Goal: Task Accomplishment & Management: Complete application form

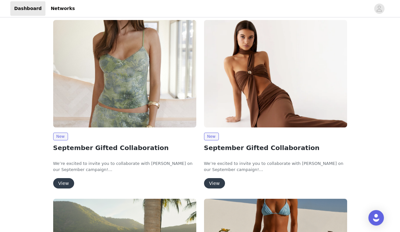
scroll to position [36, 0]
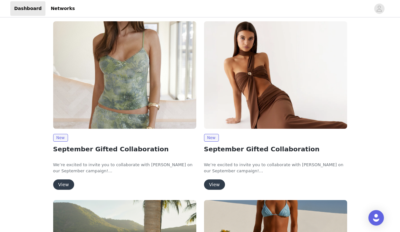
click at [64, 179] on button "View" at bounding box center [63, 184] width 21 height 10
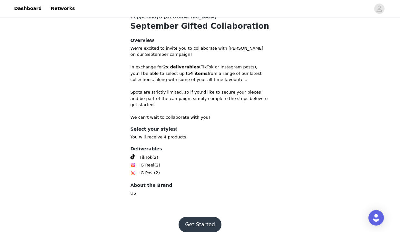
scroll to position [255, 0]
click at [200, 217] on button "Get Started" at bounding box center [199, 224] width 43 height 15
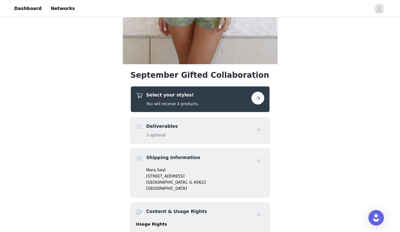
scroll to position [185, 0]
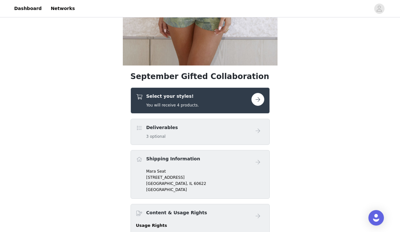
click at [258, 97] on button "button" at bounding box center [257, 99] width 13 height 13
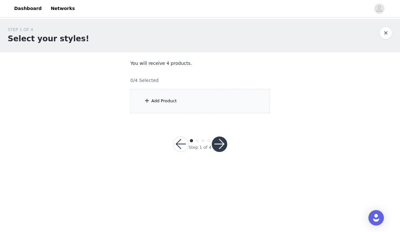
click at [206, 101] on div "Add Product" at bounding box center [199, 101] width 139 height 24
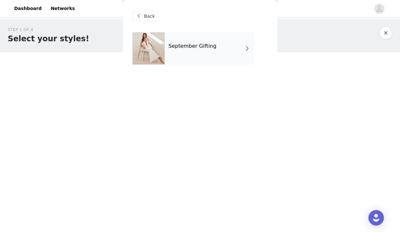
click at [201, 49] on h4 "September Gifting" at bounding box center [192, 46] width 48 height 6
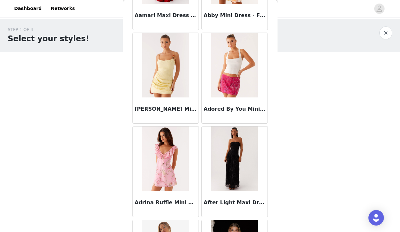
scroll to position [95, 0]
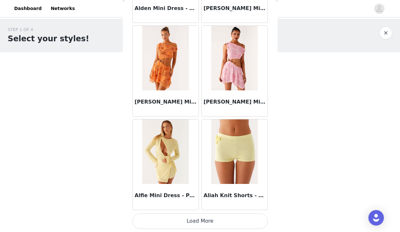
click at [193, 223] on button "Load More" at bounding box center [199, 220] width 135 height 15
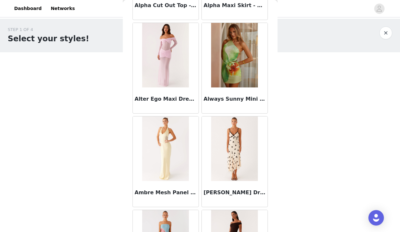
scroll to position [1642, 0]
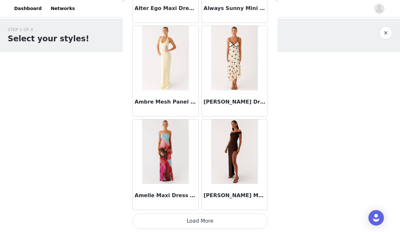
click at [203, 222] on button "Load More" at bounding box center [199, 220] width 135 height 15
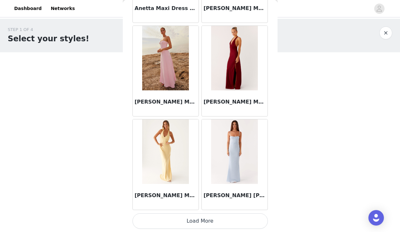
scroll to position [2622, 0]
click at [210, 217] on button "Load More" at bounding box center [199, 220] width 135 height 15
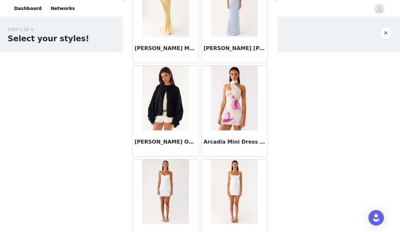
scroll to position [2770, 0]
click at [163, 121] on img at bounding box center [165, 97] width 47 height 64
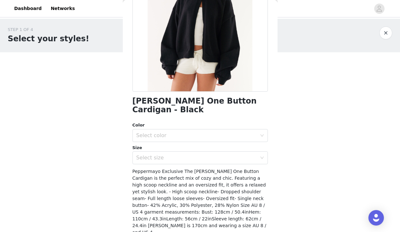
scroll to position [92, 0]
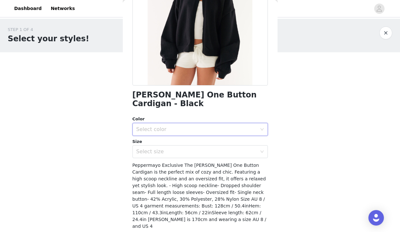
click at [212, 124] on div "Select color" at bounding box center [197, 129] width 123 height 12
click at [208, 134] on li "Black" at bounding box center [199, 134] width 135 height 10
click at [201, 149] on div "[PERSON_NAME] One Button Cardigan - Black Color Select color Black Size Select …" at bounding box center [199, 98] width 135 height 316
click at [192, 148] on div "Select size" at bounding box center [196, 151] width 120 height 6
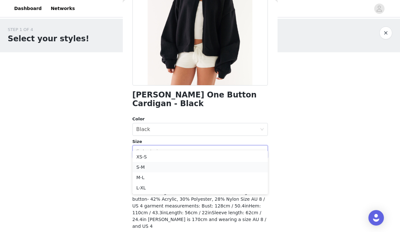
click at [187, 170] on li "S-M" at bounding box center [199, 167] width 135 height 10
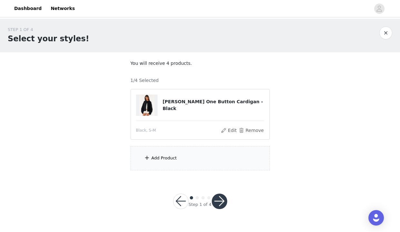
click at [158, 163] on div "Add Product" at bounding box center [199, 158] width 139 height 24
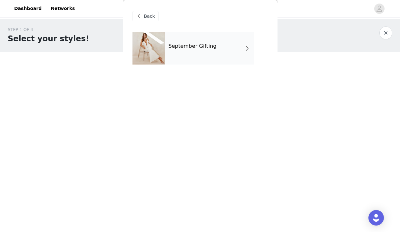
click at [177, 42] on div "September Gifting" at bounding box center [210, 48] width 90 height 32
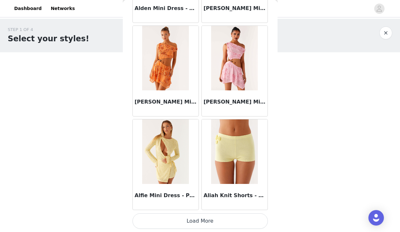
click at [212, 218] on button "Load More" at bounding box center [199, 220] width 135 height 15
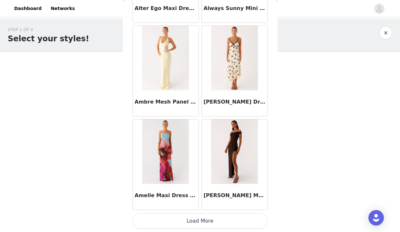
scroll to position [1688, 0]
click at [201, 221] on button "Load More" at bounding box center [199, 220] width 135 height 15
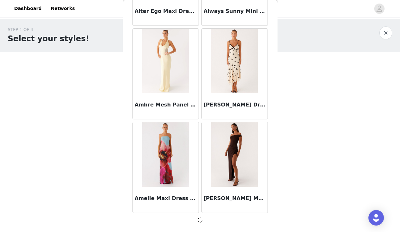
scroll to position [1685, 0]
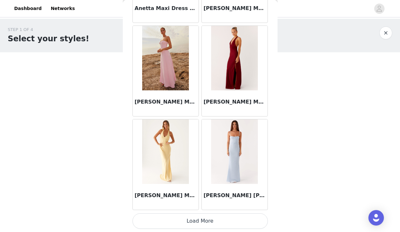
click at [195, 222] on button "Load More" at bounding box center [199, 220] width 135 height 15
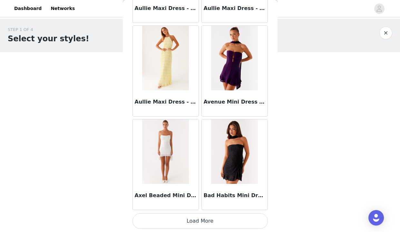
scroll to position [3557, 0]
click at [216, 215] on button "Load More" at bounding box center [199, 220] width 135 height 15
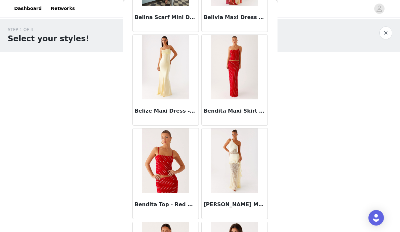
scroll to position [4292, 0]
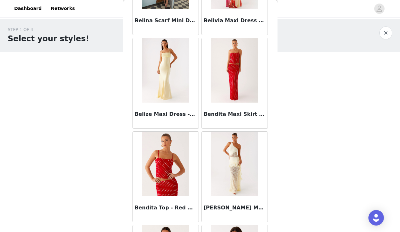
click at [287, 121] on div "STEP 1 OF 4 Select your styles! You will receive 4 products. 1/4 Selected [PERS…" at bounding box center [200, 98] width 400 height 159
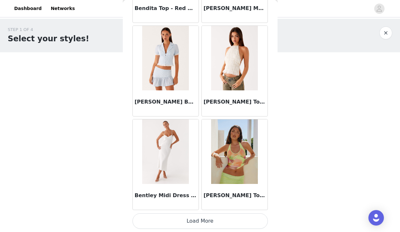
scroll to position [4491, 0]
click at [201, 221] on button "Load More" at bounding box center [199, 220] width 135 height 15
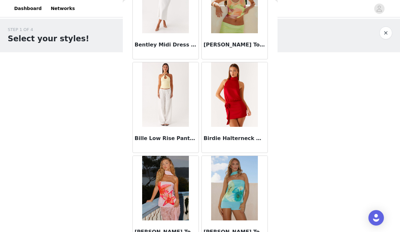
scroll to position [4697, 0]
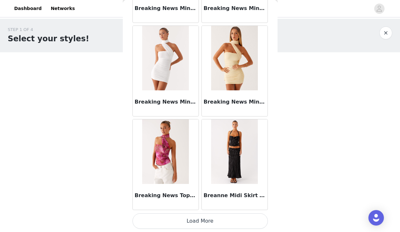
click at [209, 225] on button "Load More" at bounding box center [199, 220] width 135 height 15
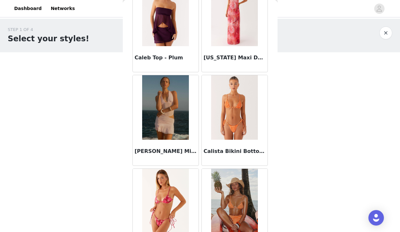
scroll to position [6311, 0]
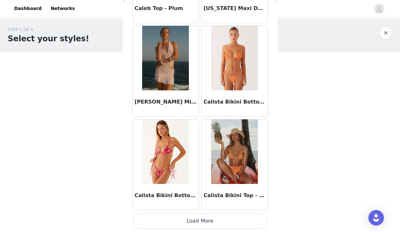
click at [231, 219] on button "Load More" at bounding box center [199, 220] width 135 height 15
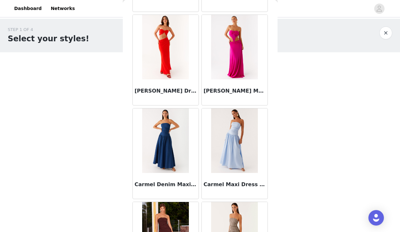
scroll to position [6930, 0]
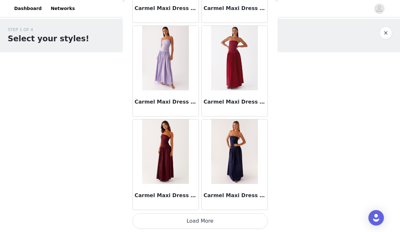
click at [195, 226] on button "Load More" at bounding box center [199, 220] width 135 height 15
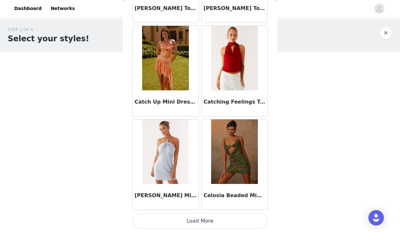
scroll to position [8227, 0]
click at [205, 223] on button "Load More" at bounding box center [199, 220] width 135 height 15
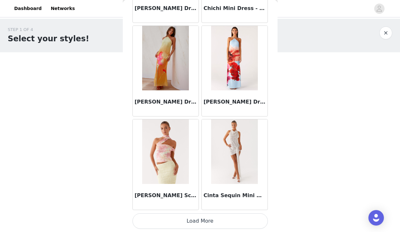
scroll to position [9162, 0]
click at [198, 222] on button "Load More" at bounding box center [199, 220] width 135 height 15
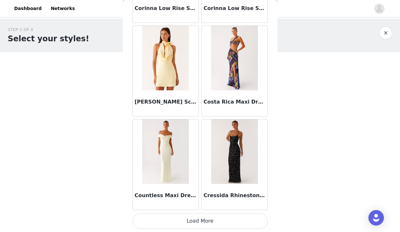
scroll to position [10096, 0]
click at [207, 218] on button "Load More" at bounding box center [199, 220] width 135 height 15
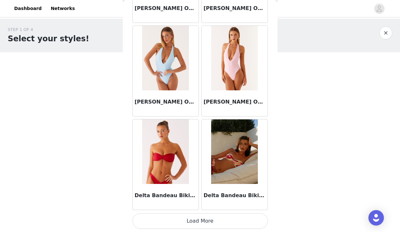
click at [196, 220] on button "Load More" at bounding box center [199, 220] width 135 height 15
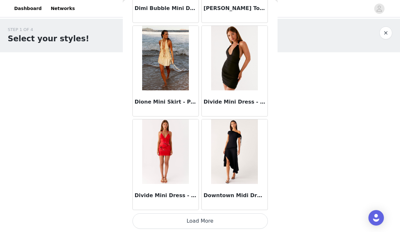
scroll to position [0, 0]
click at [204, 222] on button "Load More" at bounding box center [199, 220] width 135 height 15
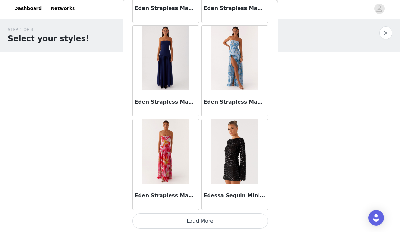
scroll to position [12898, 0]
click at [198, 217] on button "Load More" at bounding box center [199, 220] width 135 height 15
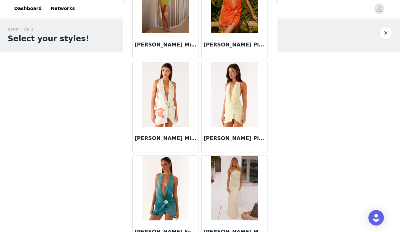
scroll to position [13236, 0]
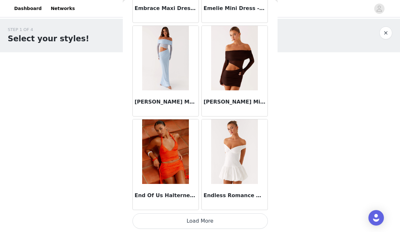
click at [201, 222] on button "Load More" at bounding box center [199, 220] width 135 height 15
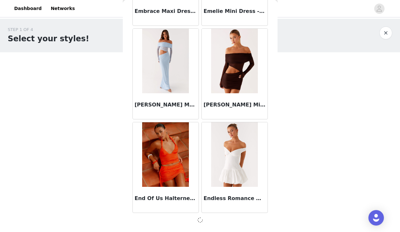
scroll to position [13830, 0]
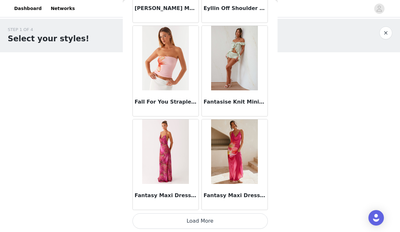
click at [201, 220] on button "Load More" at bounding box center [199, 220] width 135 height 15
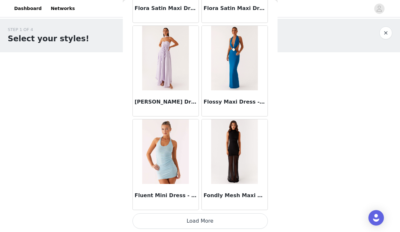
scroll to position [0, 0]
click at [197, 217] on button "Load More" at bounding box center [199, 220] width 135 height 15
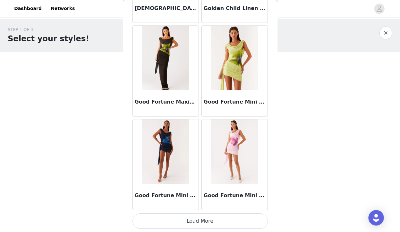
click at [198, 225] on button "Load More" at bounding box center [199, 220] width 135 height 15
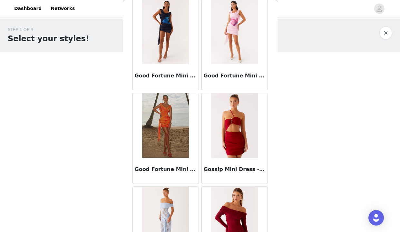
scroll to position [16789, 0]
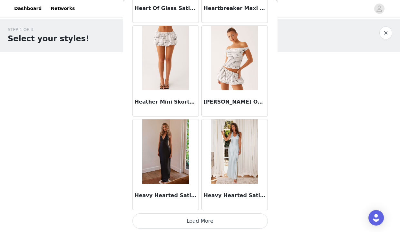
click at [197, 227] on button "Load More" at bounding box center [199, 220] width 135 height 15
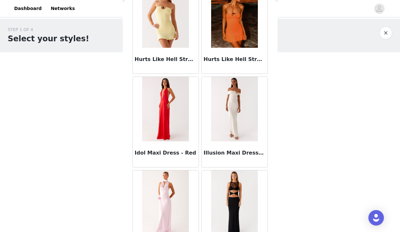
scroll to position [18453, 0]
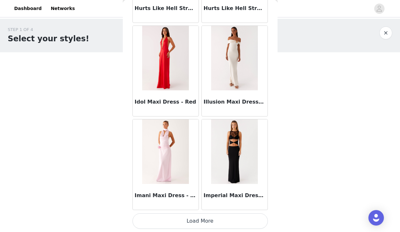
click at [190, 224] on button "Load More" at bounding box center [199, 220] width 135 height 15
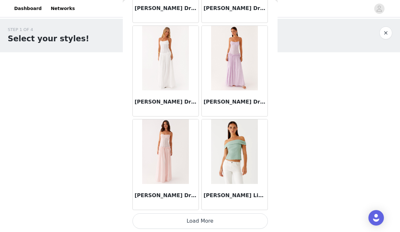
scroll to position [0, 0]
click at [205, 219] on button "Load More" at bounding box center [199, 220] width 135 height 15
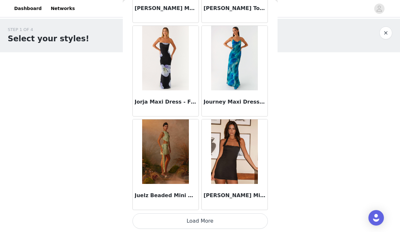
scroll to position [20372, 0]
click at [205, 225] on button "Load More" at bounding box center [199, 220] width 135 height 15
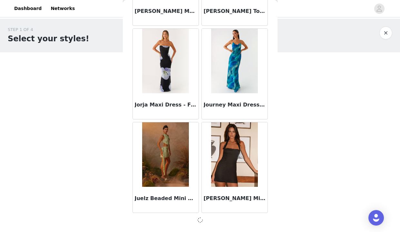
scroll to position [20369, 0]
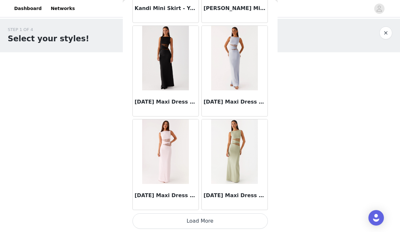
click at [198, 222] on button "Load More" at bounding box center [199, 220] width 135 height 15
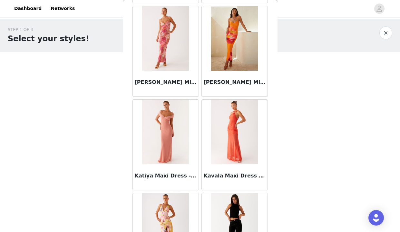
scroll to position [21605, 0]
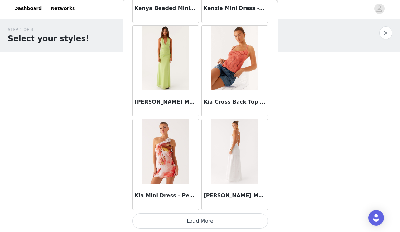
click at [203, 220] on button "Load More" at bounding box center [199, 220] width 135 height 15
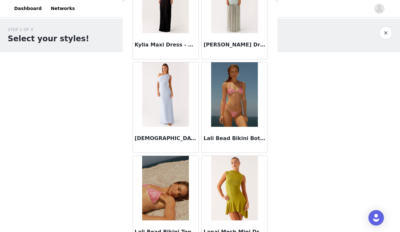
scroll to position [22870, 0]
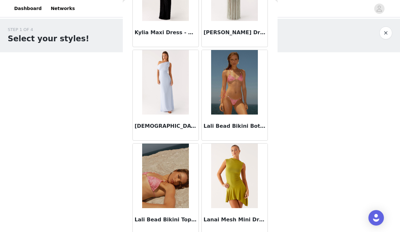
click at [290, 106] on div "STEP 1 OF 4 Select your styles! You will receive 4 products. 1/4 Selected [PERS…" at bounding box center [200, 98] width 400 height 159
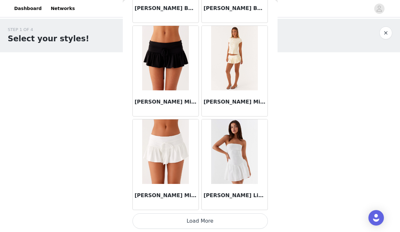
click at [217, 216] on button "Load More" at bounding box center [199, 220] width 135 height 15
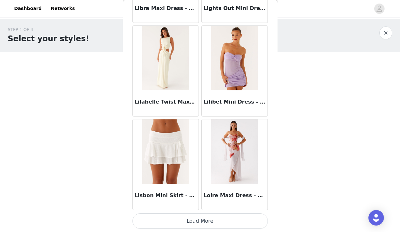
scroll to position [24108, 0]
click at [207, 217] on button "Load More" at bounding box center [199, 220] width 135 height 15
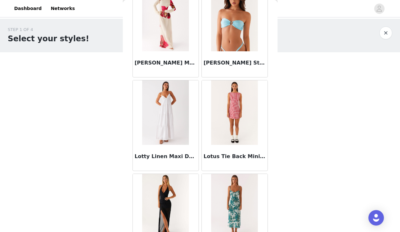
scroll to position [24428, 0]
click at [166, 117] on img at bounding box center [165, 112] width 47 height 64
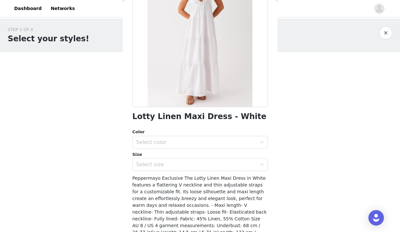
scroll to position [70, 0]
click at [186, 139] on div "Select color" at bounding box center [196, 142] width 120 height 6
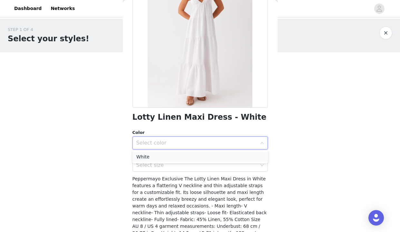
click at [183, 156] on li "White" at bounding box center [199, 156] width 135 height 10
click at [183, 166] on div "Select size" at bounding box center [196, 165] width 120 height 6
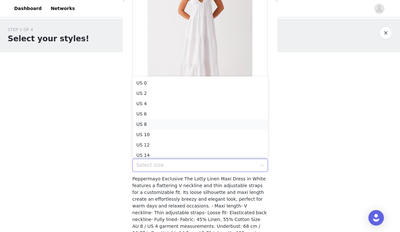
scroll to position [3, 0]
click at [180, 99] on li "US 4" at bounding box center [199, 100] width 135 height 10
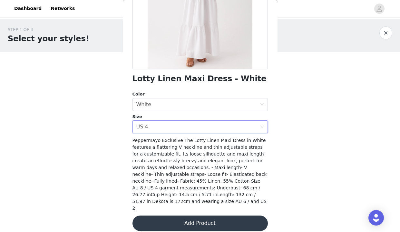
scroll to position [108, 0]
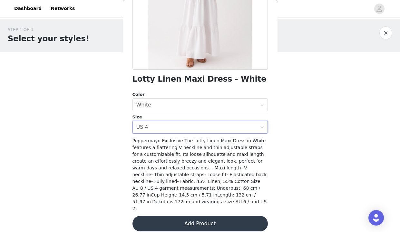
click at [197, 222] on button "Add Product" at bounding box center [199, 223] width 135 height 15
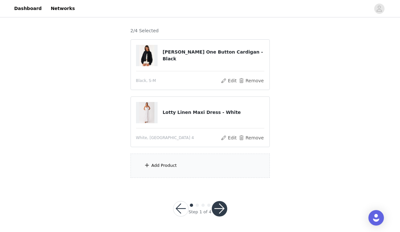
scroll to position [49, 0]
click at [189, 171] on div "Add Product" at bounding box center [199, 166] width 139 height 24
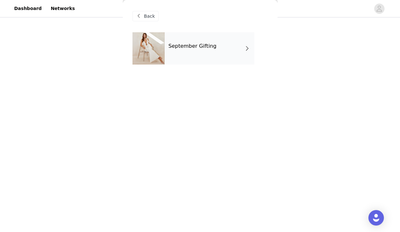
click at [180, 43] on div "September Gifting" at bounding box center [210, 48] width 90 height 32
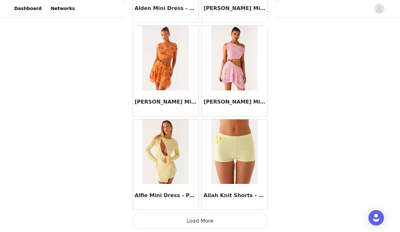
click at [200, 219] on button "Load More" at bounding box center [199, 220] width 135 height 15
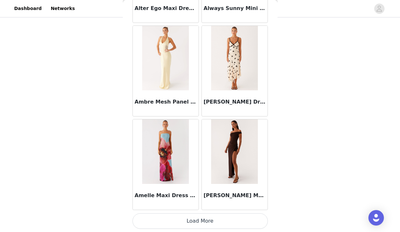
click at [204, 217] on button "Load More" at bounding box center [199, 220] width 135 height 15
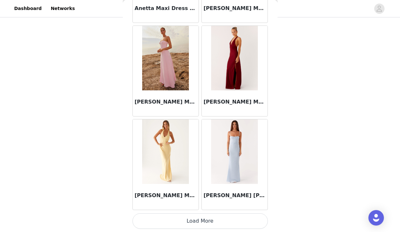
click at [197, 217] on button "Load More" at bounding box center [199, 220] width 135 height 15
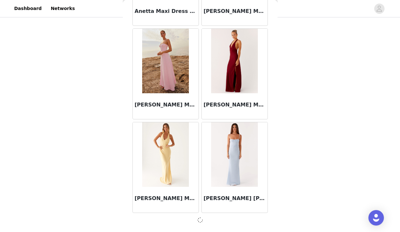
scroll to position [2620, 0]
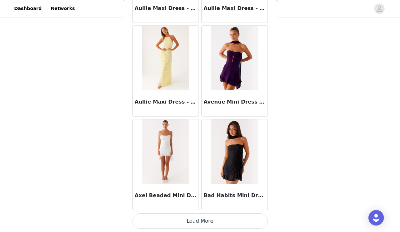
click at [198, 222] on button "Load More" at bounding box center [199, 220] width 135 height 15
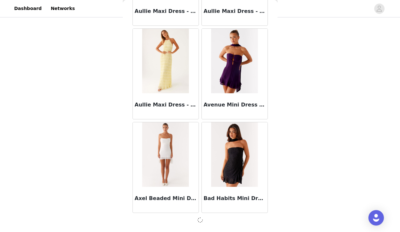
scroll to position [3554, 0]
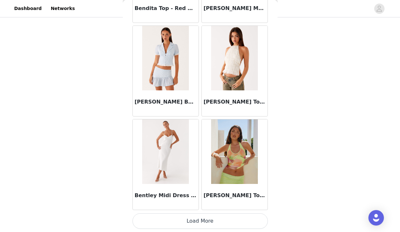
click at [198, 217] on button "Load More" at bounding box center [199, 220] width 135 height 15
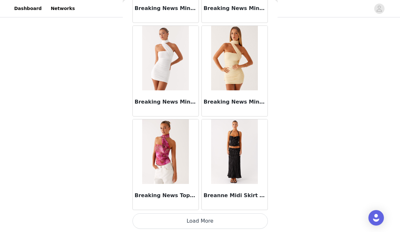
scroll to position [5425, 0]
click at [205, 220] on button "Load More" at bounding box center [199, 220] width 135 height 15
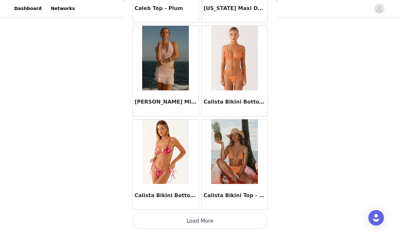
click at [191, 216] on button "Load More" at bounding box center [199, 220] width 135 height 15
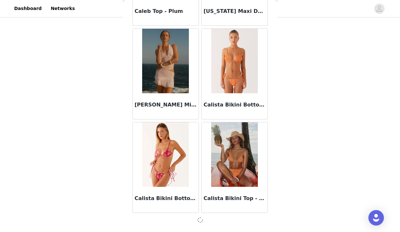
scroll to position [6356, 0]
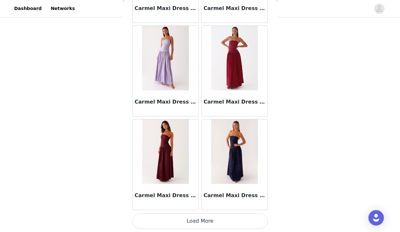
click at [195, 221] on button "Load More" at bounding box center [199, 220] width 135 height 15
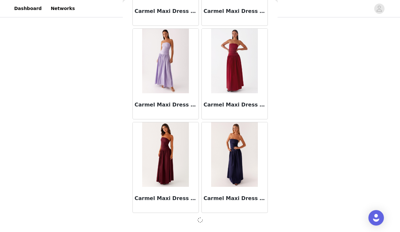
scroll to position [7290, 0]
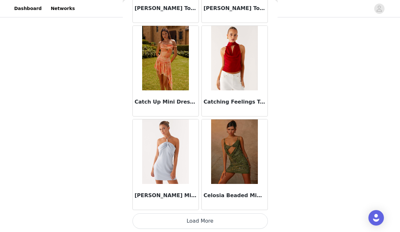
click at [194, 223] on button "Load More" at bounding box center [199, 220] width 135 height 15
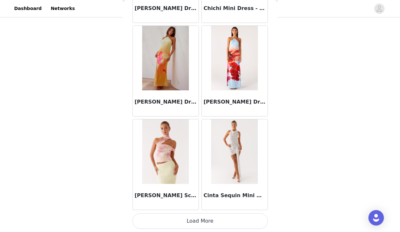
click at [201, 219] on button "Load More" at bounding box center [199, 220] width 135 height 15
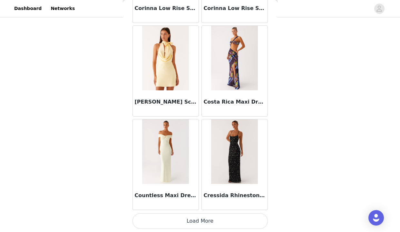
scroll to position [10096, 0]
click at [195, 218] on button "Load More" at bounding box center [199, 220] width 135 height 15
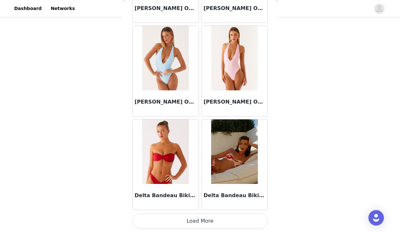
scroll to position [49, 0]
click at [207, 219] on button "Load More" at bounding box center [199, 220] width 135 height 15
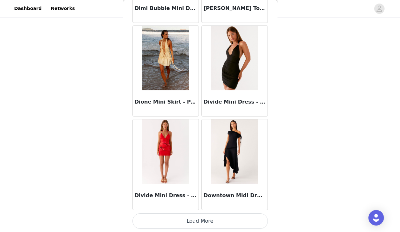
click at [191, 221] on button "Load More" at bounding box center [199, 220] width 135 height 15
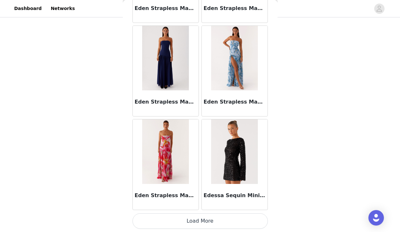
click at [198, 221] on button "Load More" at bounding box center [199, 220] width 135 height 15
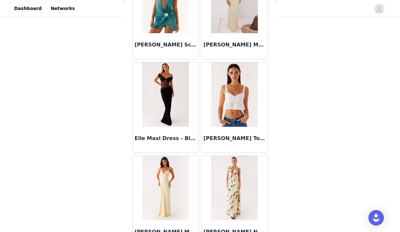
scroll to position [13594, 0]
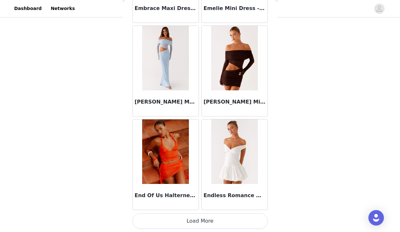
click at [204, 221] on button "Load More" at bounding box center [199, 220] width 135 height 15
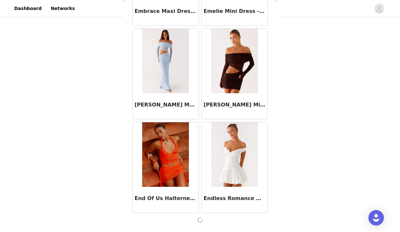
scroll to position [13830, 0]
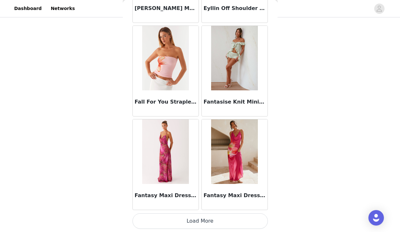
click at [202, 217] on button "Load More" at bounding box center [199, 220] width 135 height 15
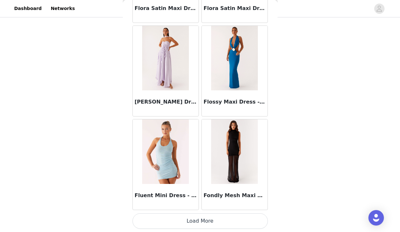
click at [201, 215] on button "Load More" at bounding box center [199, 220] width 135 height 15
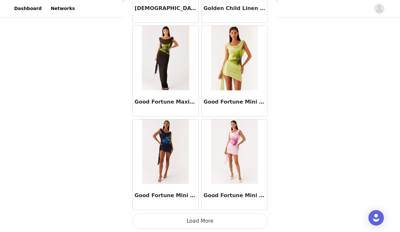
click at [201, 220] on button "Load More" at bounding box center [199, 220] width 135 height 15
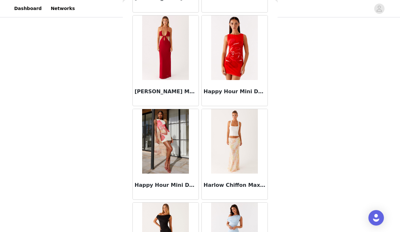
scroll to position [17113, 0]
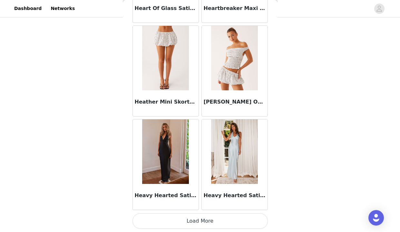
click at [198, 217] on button "Load More" at bounding box center [199, 220] width 135 height 15
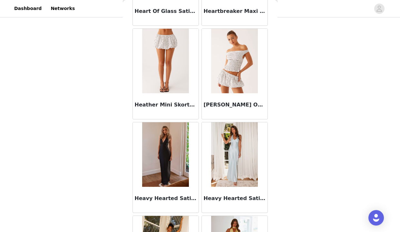
scroll to position [49, 0]
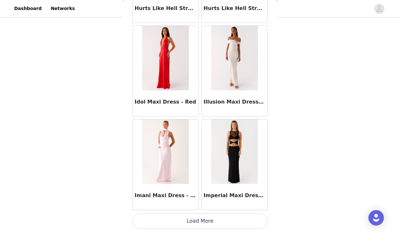
click at [203, 222] on button "Load More" at bounding box center [199, 220] width 135 height 15
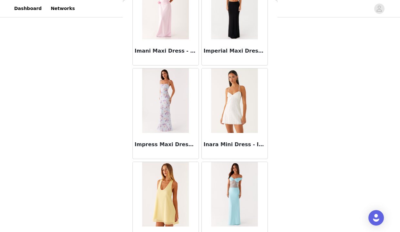
scroll to position [19092, 0]
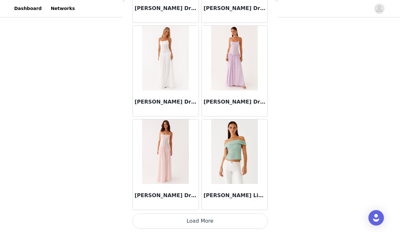
click at [199, 221] on button "Load More" at bounding box center [199, 220] width 135 height 15
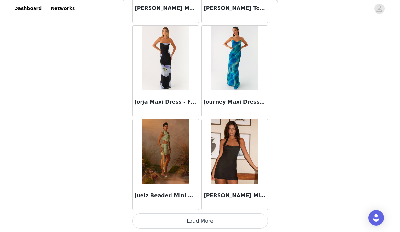
click at [198, 217] on button "Load More" at bounding box center [199, 220] width 135 height 15
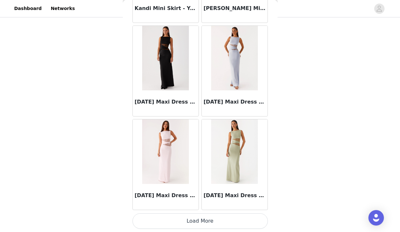
scroll to position [49, 0]
click at [203, 218] on button "Load More" at bounding box center [199, 220] width 135 height 15
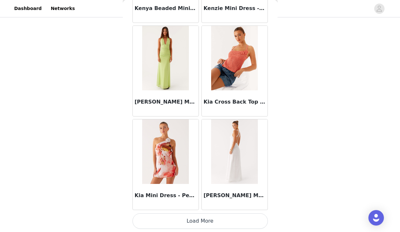
click at [198, 215] on button "Load More" at bounding box center [199, 220] width 135 height 15
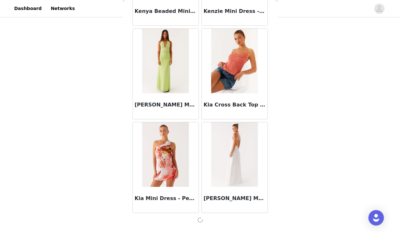
scroll to position [22237, 0]
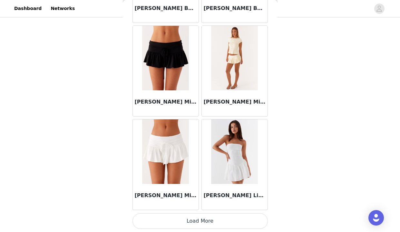
click at [193, 222] on button "Load More" at bounding box center [199, 220] width 135 height 15
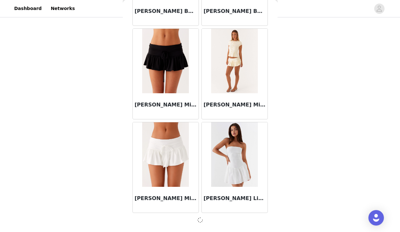
scroll to position [23171, 0]
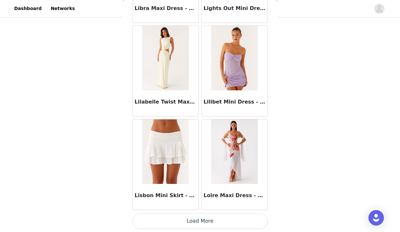
click at [200, 221] on button "Load More" at bounding box center [199, 220] width 135 height 15
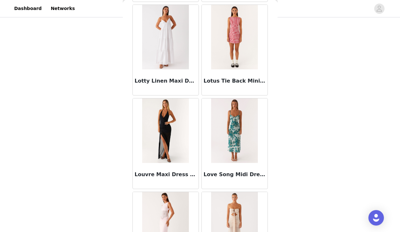
scroll to position [24616, 0]
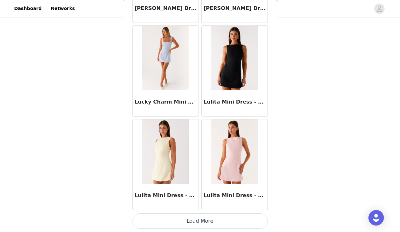
click at [196, 221] on button "Load More" at bounding box center [199, 220] width 135 height 15
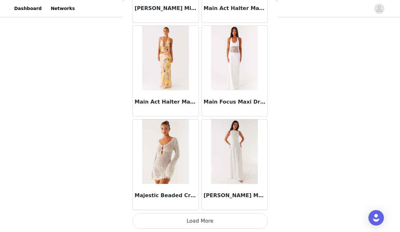
scroll to position [25977, 0]
click at [201, 218] on button "Load More" at bounding box center [199, 220] width 135 height 15
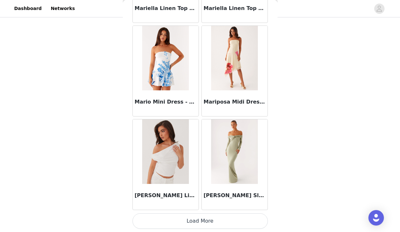
scroll to position [26911, 0]
click at [199, 216] on button "Load More" at bounding box center [199, 220] width 135 height 15
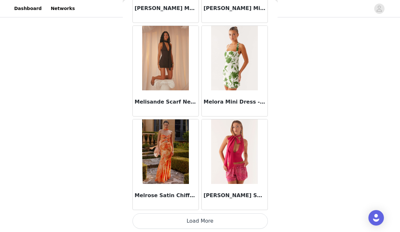
scroll to position [27845, 0]
click at [197, 222] on button "Load More" at bounding box center [199, 220] width 135 height 15
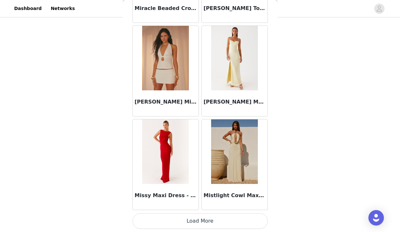
scroll to position [49, 0]
click at [197, 220] on button "Load More" at bounding box center [199, 220] width 135 height 15
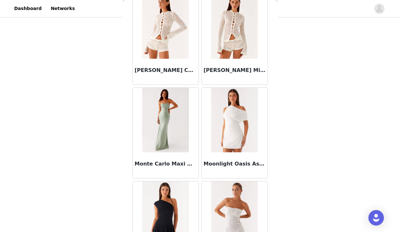
scroll to position [29090, 0]
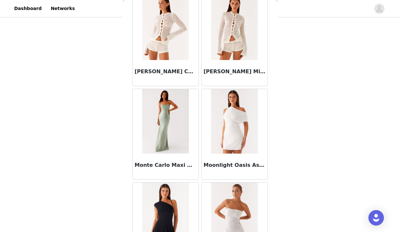
click at [167, 45] on img at bounding box center [165, 27] width 47 height 64
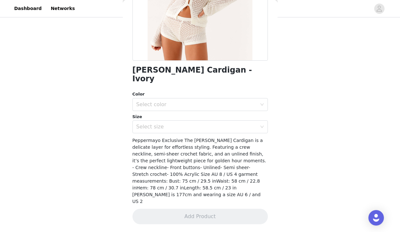
scroll to position [94, 0]
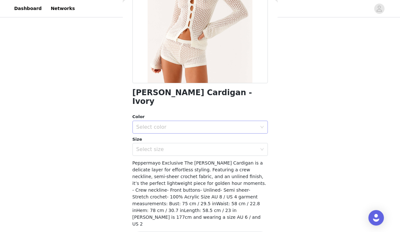
click at [160, 124] on div "Select color" at bounding box center [196, 127] width 120 height 6
click at [156, 132] on li "Ivory" at bounding box center [199, 132] width 135 height 10
click at [157, 144] on div "Select size" at bounding box center [197, 149] width 123 height 12
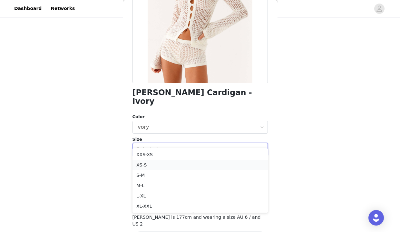
click at [144, 163] on li "XS-S" at bounding box center [199, 164] width 135 height 10
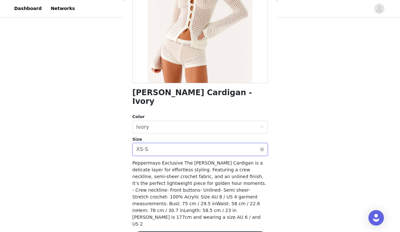
click at [166, 143] on div "Select size XS-S" at bounding box center [197, 149] width 123 height 12
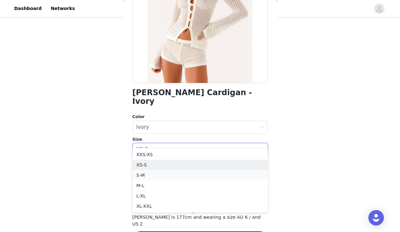
click at [149, 175] on li "S-M" at bounding box center [199, 175] width 135 height 10
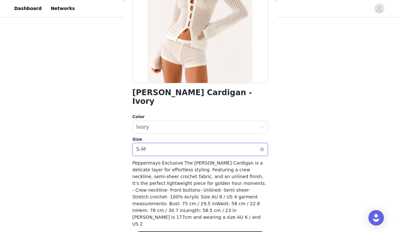
click at [182, 143] on div "Select size S-M" at bounding box center [197, 149] width 123 height 12
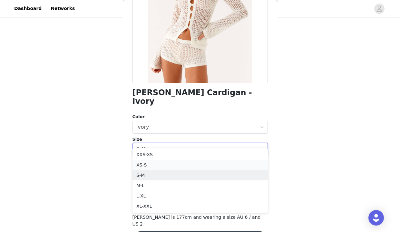
click at [173, 168] on li "XS-S" at bounding box center [199, 164] width 135 height 10
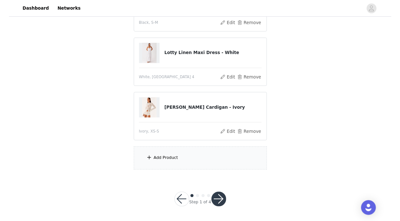
scroll to position [106, 0]
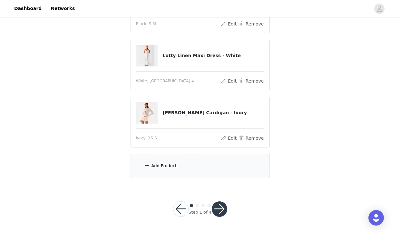
click at [168, 173] on div "Add Product" at bounding box center [199, 166] width 139 height 24
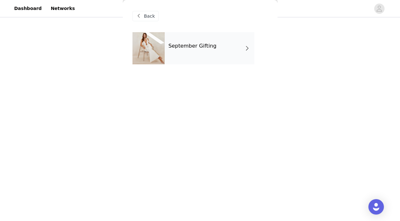
click at [176, 50] on div "September Gifting" at bounding box center [210, 48] width 90 height 32
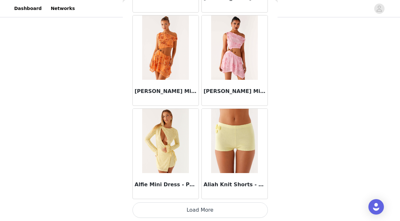
scroll to position [117, 0]
click at [187, 207] on button "Load More" at bounding box center [199, 210] width 135 height 15
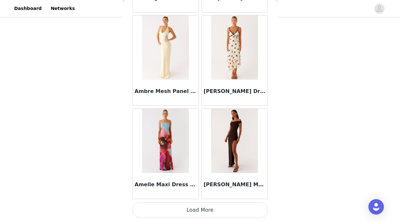
click at [194, 207] on button "Load More" at bounding box center [199, 210] width 135 height 15
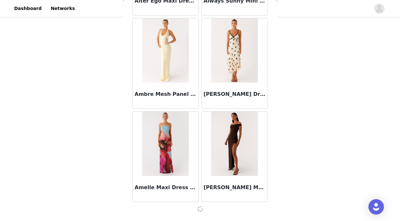
scroll to position [1696, 0]
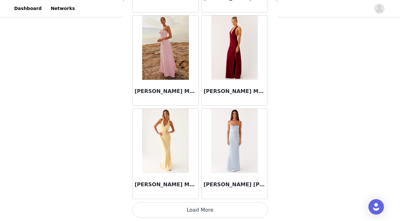
click at [201, 207] on button "Load More" at bounding box center [199, 210] width 135 height 15
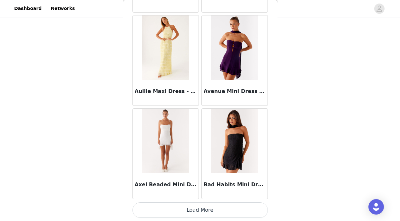
click at [204, 206] on button "Load More" at bounding box center [199, 210] width 135 height 15
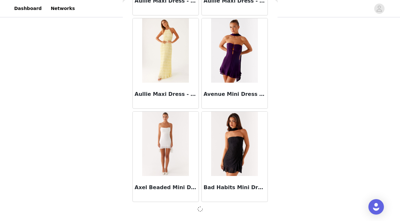
scroll to position [3564, 0]
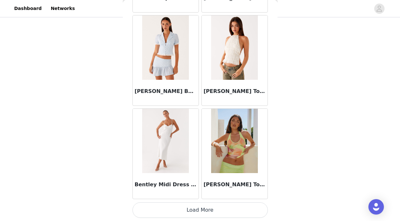
click at [198, 210] on button "Load More" at bounding box center [199, 210] width 135 height 15
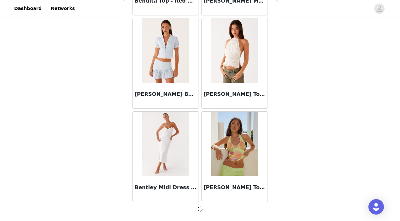
scroll to position [4498, 0]
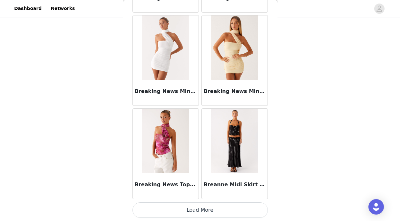
click at [197, 213] on button "Load More" at bounding box center [199, 210] width 135 height 15
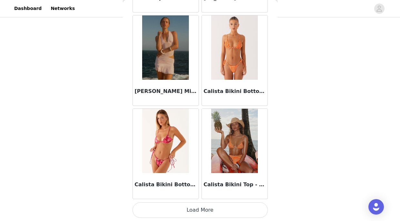
click at [199, 211] on button "Load More" at bounding box center [199, 210] width 135 height 15
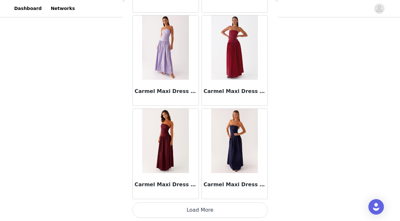
click at [204, 210] on button "Load More" at bounding box center [199, 210] width 135 height 15
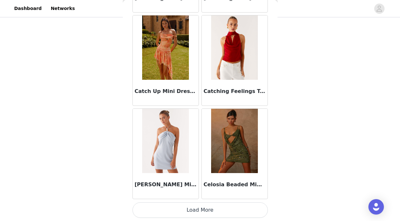
click at [200, 215] on button "Load More" at bounding box center [199, 210] width 135 height 15
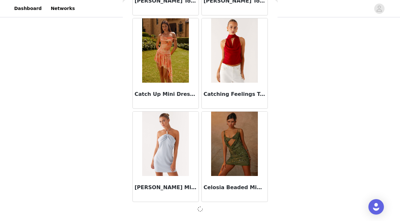
scroll to position [8235, 0]
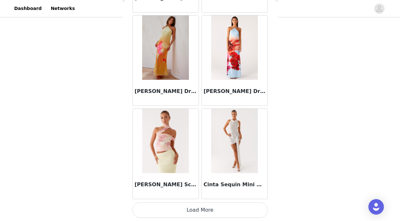
click at [205, 209] on button "Load More" at bounding box center [199, 210] width 135 height 15
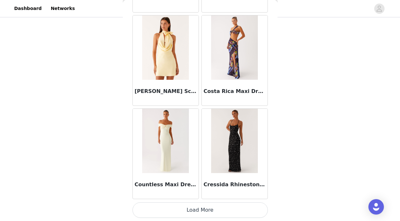
scroll to position [10106, 0]
click at [194, 208] on button "Load More" at bounding box center [199, 210] width 135 height 15
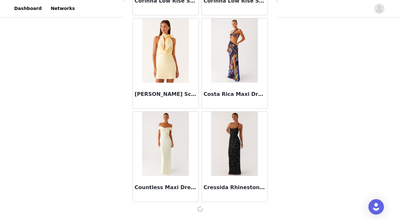
scroll to position [10103, 0]
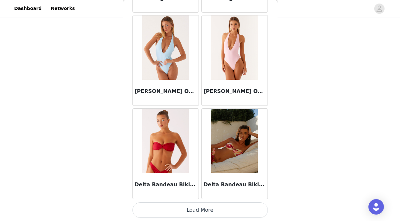
click at [201, 206] on button "Load More" at bounding box center [199, 210] width 135 height 15
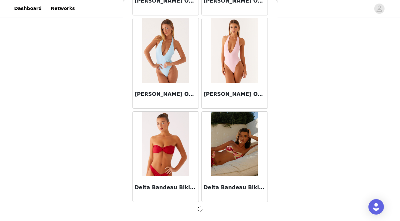
scroll to position [11037, 0]
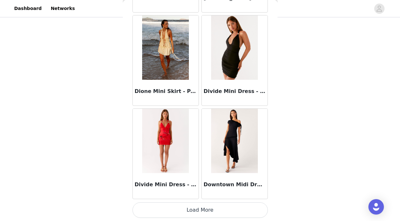
click at [202, 209] on button "Load More" at bounding box center [199, 210] width 135 height 15
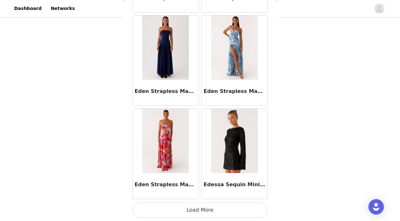
scroll to position [12909, 0]
click at [198, 208] on button "Load More" at bounding box center [199, 210] width 135 height 15
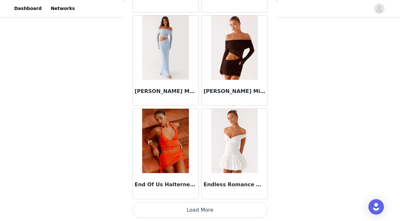
click at [202, 210] on button "Load More" at bounding box center [199, 210] width 135 height 15
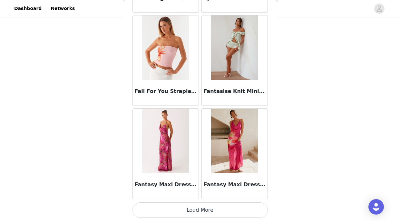
scroll to position [117, 0]
click at [209, 212] on button "Load More" at bounding box center [199, 210] width 135 height 15
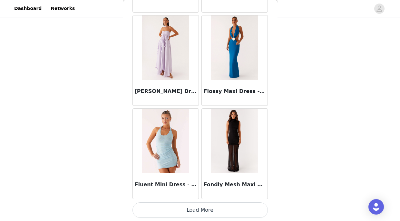
scroll to position [15711, 0]
click at [198, 211] on button "Load More" at bounding box center [199, 210] width 135 height 15
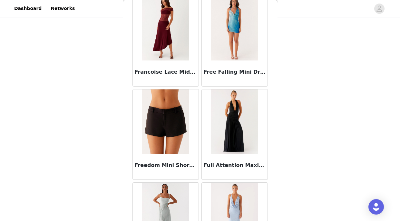
scroll to position [16012, 0]
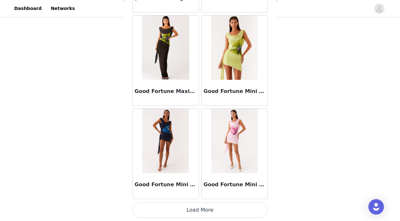
click at [203, 206] on button "Load More" at bounding box center [199, 210] width 135 height 15
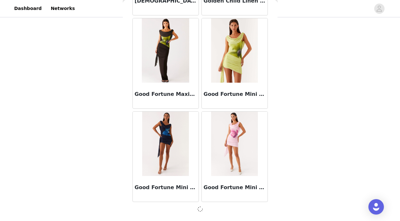
scroll to position [16642, 0]
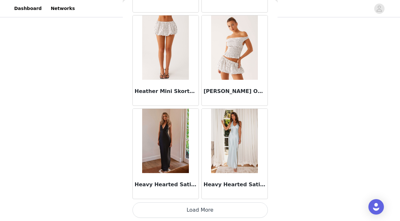
click at [199, 212] on button "Load More" at bounding box center [199, 210] width 135 height 15
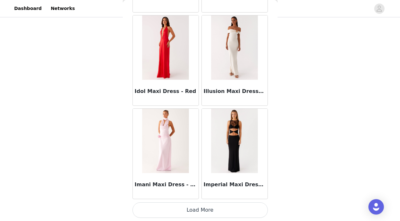
scroll to position [18514, 0]
click at [200, 210] on button "Load More" at bounding box center [199, 210] width 135 height 15
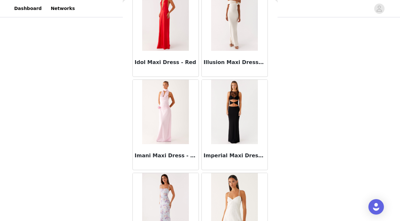
scroll to position [18483, 0]
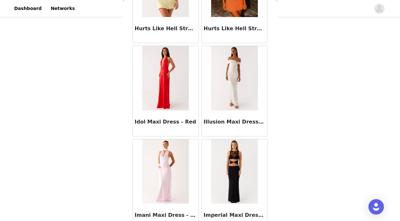
click at [160, 83] on img at bounding box center [165, 78] width 47 height 64
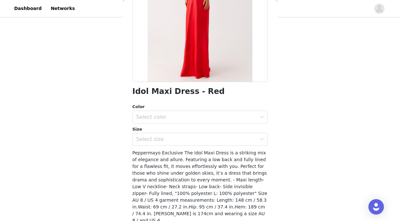
scroll to position [97, 0]
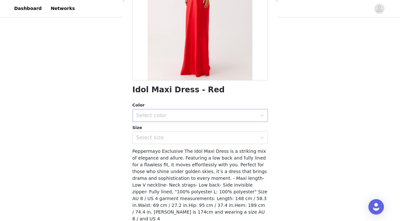
click at [173, 115] on div "Select color" at bounding box center [196, 115] width 120 height 6
click at [168, 131] on li "Red" at bounding box center [199, 129] width 135 height 10
click at [168, 139] on div "Select size" at bounding box center [196, 138] width 120 height 6
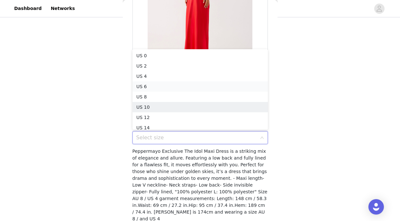
scroll to position [3, 0]
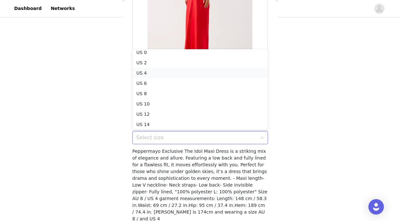
click at [168, 75] on li "US 4" at bounding box center [199, 73] width 135 height 10
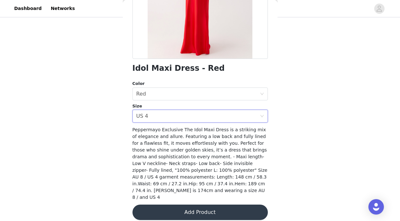
scroll to position [118, 0]
click at [177, 205] on button "Add Product" at bounding box center [199, 212] width 135 height 15
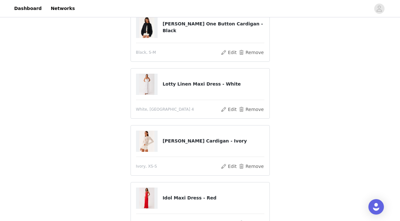
scroll to position [59, 0]
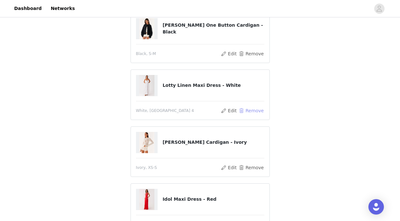
click at [246, 112] on button "Remove" at bounding box center [251, 111] width 26 height 8
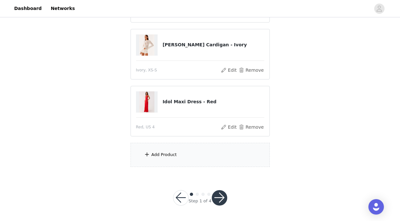
scroll to position [117, 0]
click at [182, 152] on div "Add Product" at bounding box center [199, 155] width 139 height 24
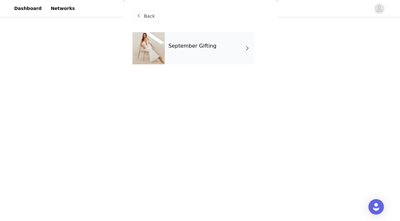
click at [208, 48] on h4 "September Gifting" at bounding box center [192, 46] width 48 height 6
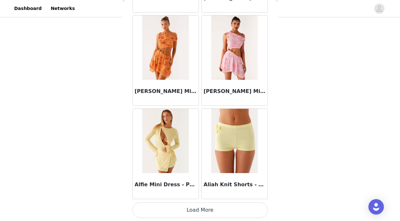
click at [196, 209] on button "Load More" at bounding box center [199, 210] width 135 height 15
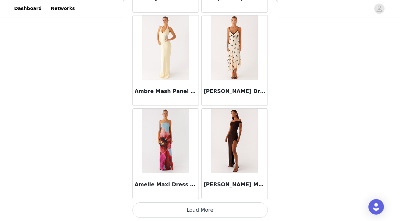
click at [200, 210] on button "Load More" at bounding box center [199, 210] width 135 height 15
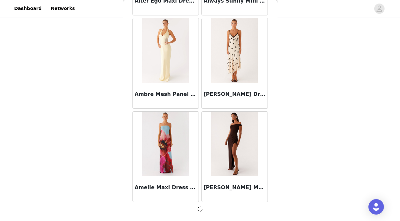
scroll to position [1696, 0]
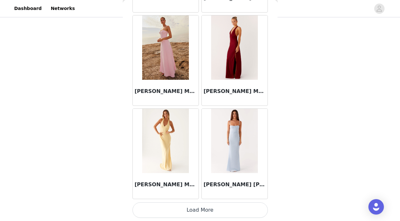
click at [193, 210] on button "Load More" at bounding box center [199, 210] width 135 height 15
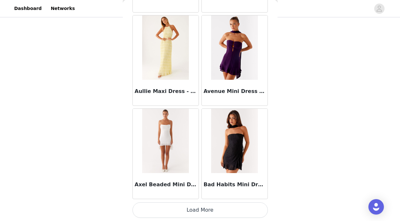
click at [200, 208] on button "Load More" at bounding box center [199, 210] width 135 height 15
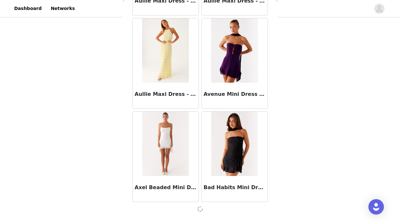
scroll to position [3564, 0]
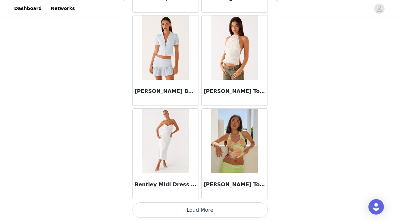
click at [200, 208] on button "Load More" at bounding box center [199, 210] width 135 height 15
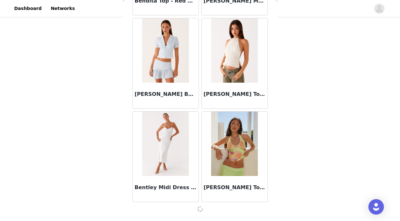
scroll to position [4498, 0]
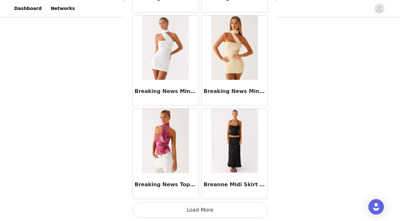
click at [200, 205] on button "Load More" at bounding box center [199, 210] width 135 height 15
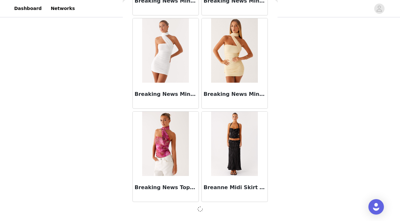
scroll to position [5432, 0]
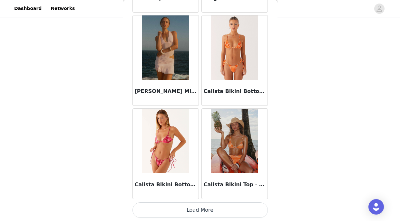
click at [203, 208] on button "Load More" at bounding box center [199, 210] width 135 height 15
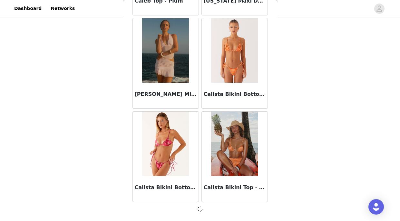
scroll to position [6367, 0]
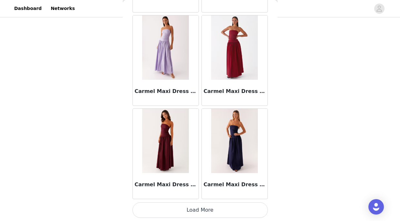
click at [203, 210] on button "Load More" at bounding box center [199, 210] width 135 height 15
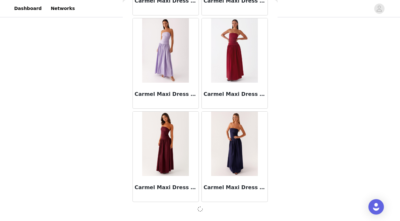
scroll to position [7301, 0]
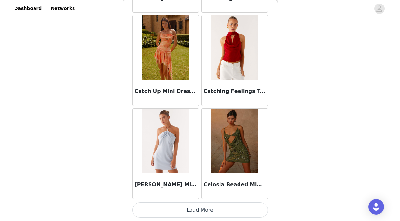
click at [198, 207] on button "Load More" at bounding box center [199, 210] width 135 height 15
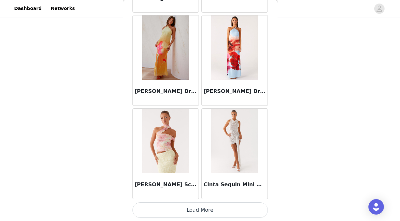
click at [205, 207] on button "Load More" at bounding box center [199, 210] width 135 height 15
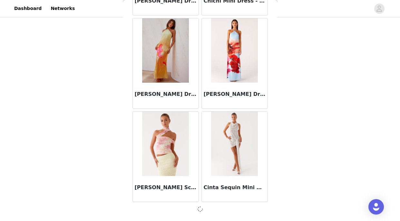
scroll to position [9169, 0]
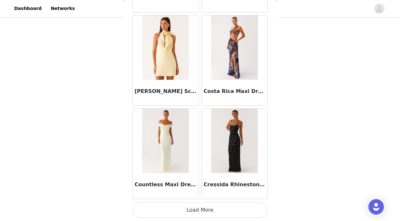
click at [197, 206] on button "Load More" at bounding box center [199, 210] width 135 height 15
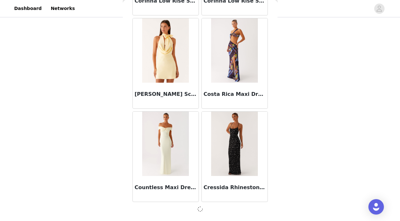
scroll to position [10103, 0]
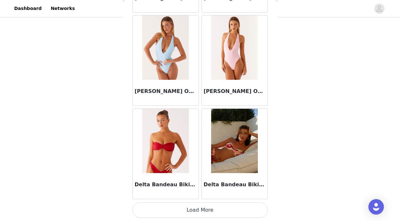
click at [199, 206] on button "Load More" at bounding box center [199, 210] width 135 height 15
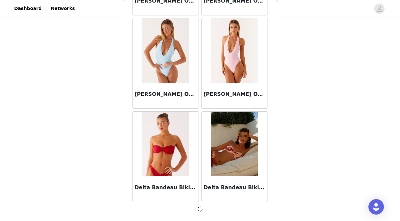
scroll to position [11037, 0]
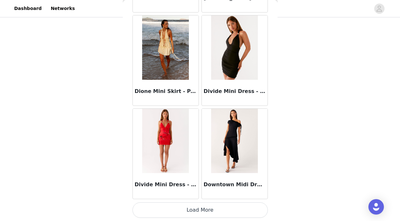
click at [200, 210] on button "Load More" at bounding box center [199, 210] width 135 height 15
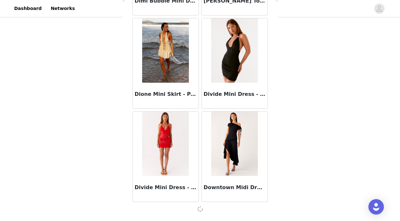
scroll to position [11972, 0]
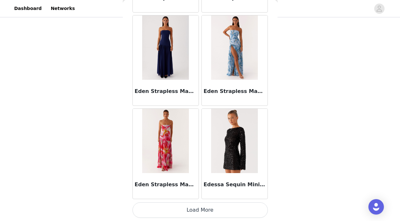
click at [200, 212] on button "Load More" at bounding box center [199, 210] width 135 height 15
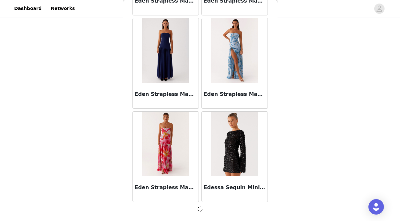
scroll to position [12906, 0]
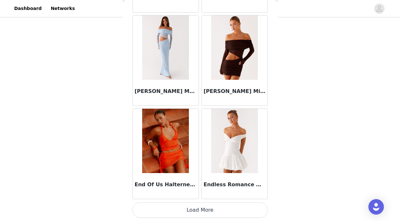
click at [197, 210] on button "Load More" at bounding box center [199, 210] width 135 height 15
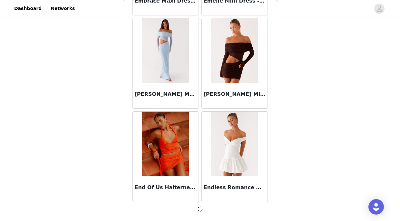
scroll to position [13840, 0]
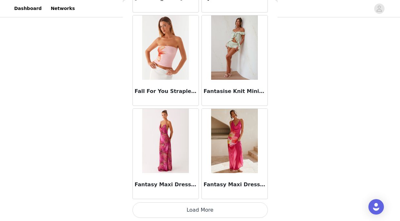
click at [194, 209] on button "Load More" at bounding box center [199, 210] width 135 height 15
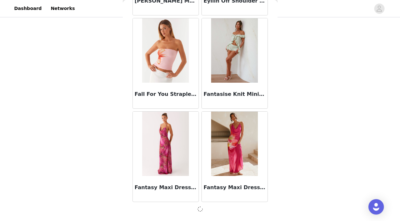
scroll to position [14774, 0]
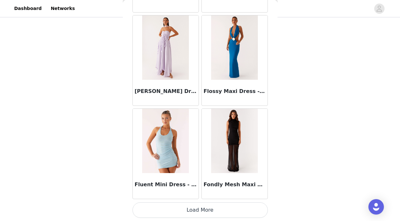
click at [198, 211] on button "Load More" at bounding box center [199, 210] width 135 height 15
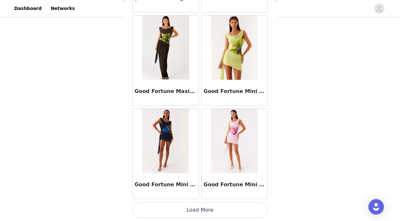
scroll to position [117, 0]
click at [202, 208] on button "Load More" at bounding box center [199, 210] width 135 height 15
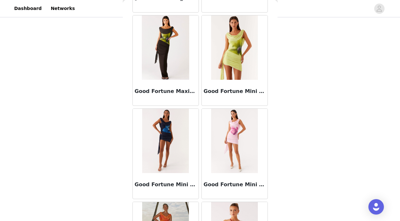
scroll to position [17579, 0]
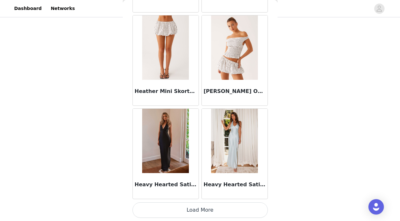
click at [196, 208] on button "Load More" at bounding box center [199, 210] width 135 height 15
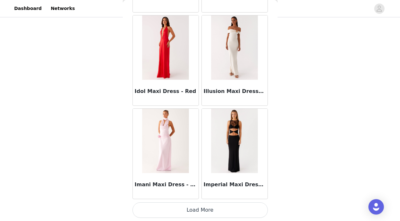
scroll to position [18514, 0]
click at [196, 209] on button "Load More" at bounding box center [199, 210] width 135 height 15
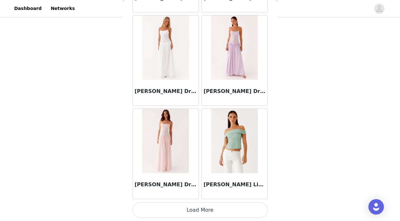
scroll to position [19448, 0]
click at [197, 212] on button "Load More" at bounding box center [199, 210] width 135 height 15
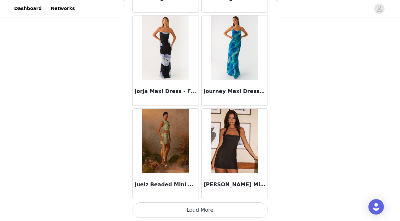
click at [206, 209] on button "Load More" at bounding box center [199, 210] width 135 height 15
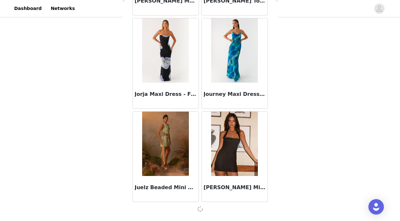
scroll to position [20379, 0]
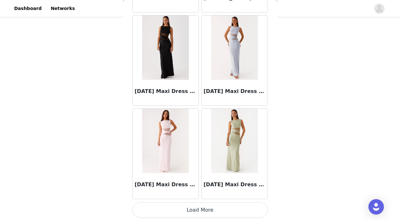
click at [206, 208] on button "Load More" at bounding box center [199, 210] width 135 height 15
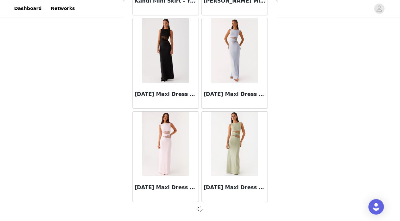
scroll to position [21313, 0]
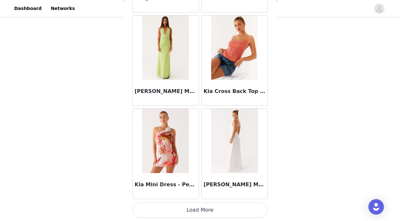
click at [195, 208] on button "Load More" at bounding box center [199, 210] width 135 height 15
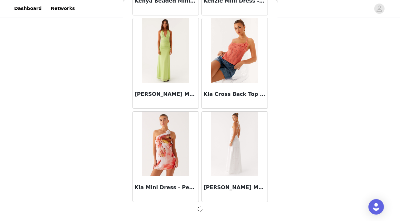
scroll to position [22247, 0]
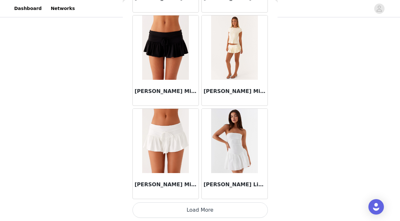
click at [199, 209] on button "Load More" at bounding box center [199, 210] width 135 height 15
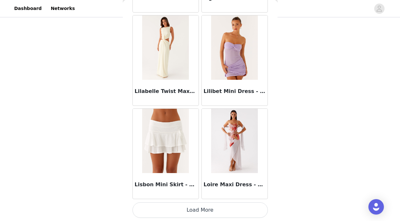
click at [195, 210] on button "Load More" at bounding box center [199, 210] width 135 height 15
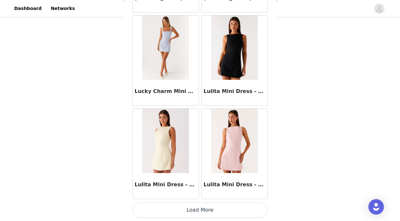
scroll to position [117, 0]
click at [203, 210] on button "Load More" at bounding box center [199, 210] width 135 height 15
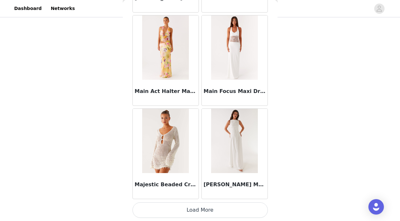
scroll to position [25987, 0]
click at [198, 210] on button "Load More" at bounding box center [199, 210] width 135 height 15
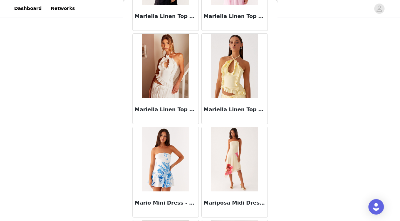
scroll to position [26921, 0]
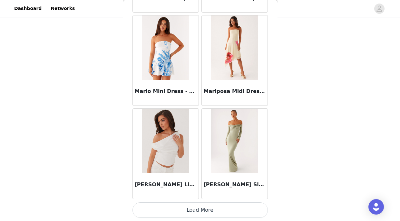
click at [204, 209] on button "Load More" at bounding box center [199, 210] width 135 height 15
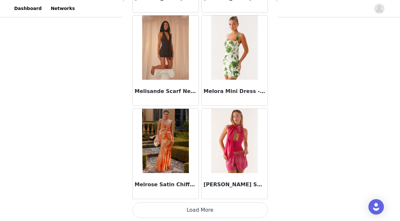
scroll to position [27855, 0]
click at [200, 213] on button "Load More" at bounding box center [199, 210] width 135 height 15
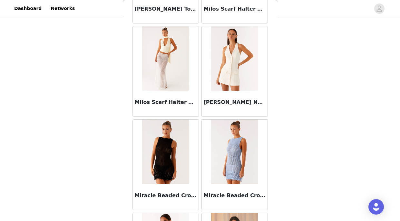
scroll to position [28496, 0]
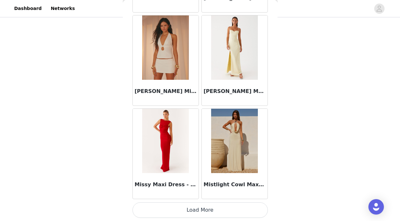
click at [198, 211] on button "Load More" at bounding box center [199, 210] width 135 height 15
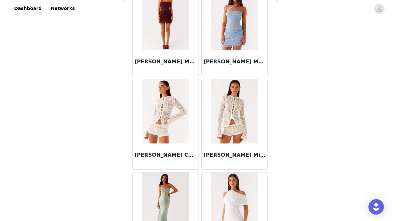
scroll to position [29039, 0]
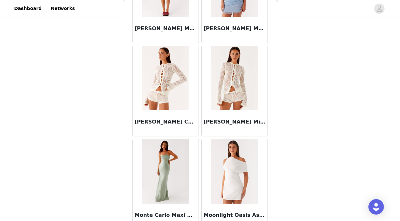
click at [241, 91] on img at bounding box center [234, 78] width 47 height 64
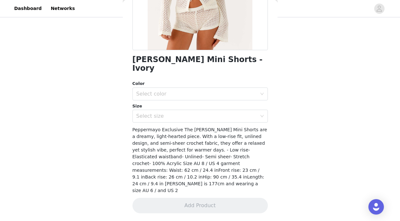
scroll to position [111, 0]
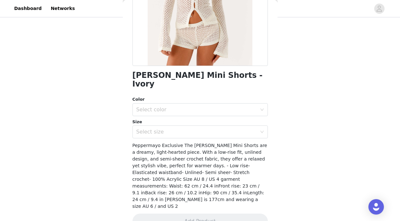
click at [204, 107] on div "Color Select color Size Select size" at bounding box center [199, 117] width 135 height 42
click at [192, 107] on div "Select color" at bounding box center [196, 110] width 120 height 6
click at [180, 116] on li "Ivory" at bounding box center [199, 115] width 135 height 10
click at [180, 129] on div "Select size" at bounding box center [196, 132] width 120 height 6
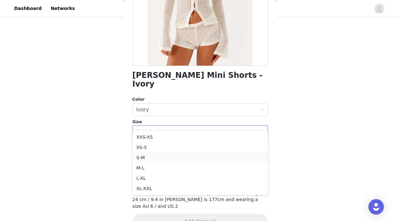
click at [165, 154] on li "S-M" at bounding box center [199, 158] width 135 height 10
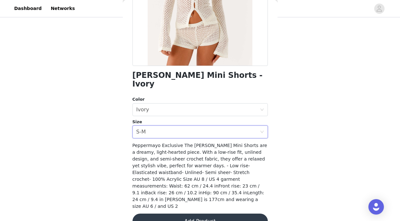
click at [201, 214] on button "Add Product" at bounding box center [199, 221] width 135 height 15
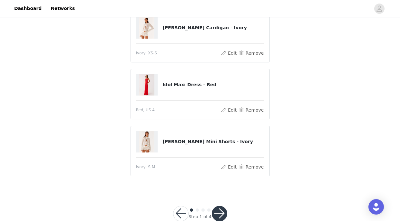
click at [222, 219] on button "button" at bounding box center [219, 213] width 15 height 15
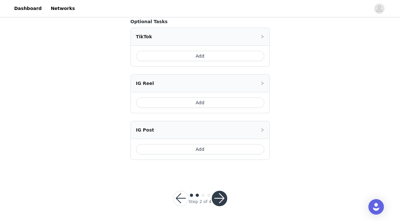
scroll to position [405, 0]
click at [216, 196] on button "button" at bounding box center [219, 199] width 15 height 15
click at [221, 200] on button "button" at bounding box center [219, 199] width 15 height 15
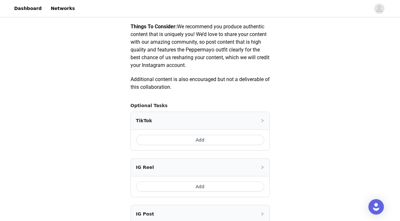
scroll to position [321, 0]
click at [221, 139] on button "Add" at bounding box center [200, 140] width 128 height 10
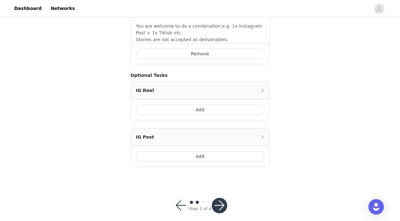
scroll to position [520, 0]
click at [218, 207] on div "Step 2 of 4" at bounding box center [200, 206] width 70 height 31
click at [218, 198] on button "button" at bounding box center [219, 205] width 15 height 15
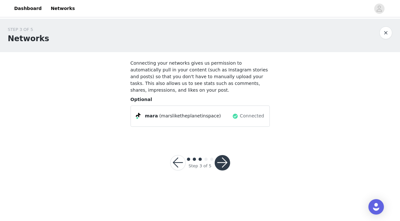
click at [222, 158] on button "button" at bounding box center [222, 162] width 15 height 15
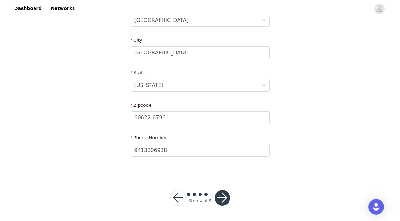
scroll to position [218, 0]
click at [219, 198] on button "button" at bounding box center [222, 198] width 15 height 15
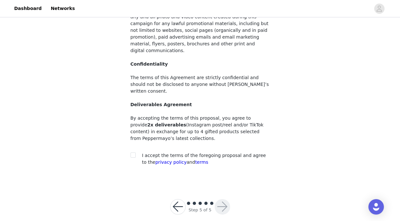
scroll to position [76, 0]
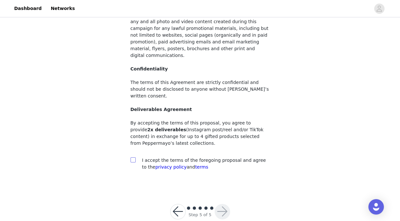
click at [133, 158] on input "checkbox" at bounding box center [132, 160] width 5 height 5
checkbox input "true"
click at [221, 204] on button "button" at bounding box center [222, 211] width 15 height 15
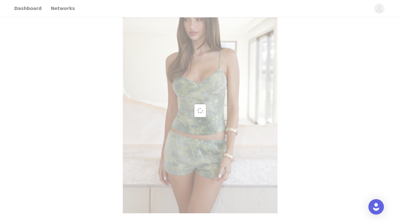
scroll to position [37, 0]
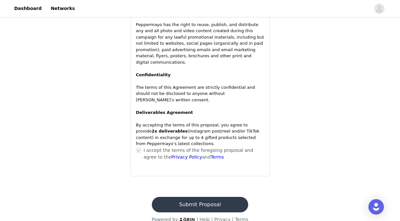
click at [201, 197] on button "Submit Proposal" at bounding box center [200, 204] width 96 height 15
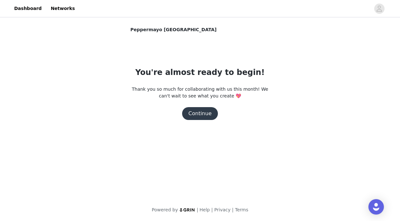
scroll to position [0, 0]
click at [213, 113] on button "Continue" at bounding box center [200, 113] width 36 height 13
